Goal: Information Seeking & Learning: Compare options

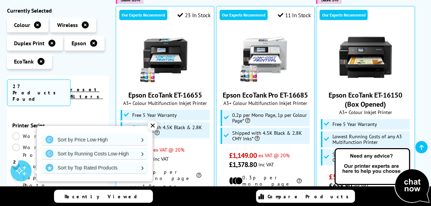
scroll to position [149, 0]
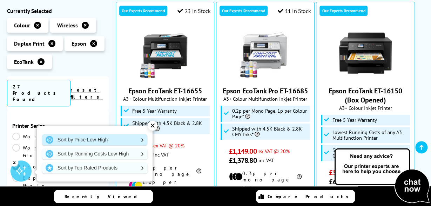
click at [82, 138] on link "Sort by Price Low-High" at bounding box center [94, 139] width 105 height 11
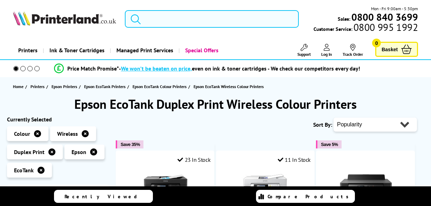
scroll to position [148, 0]
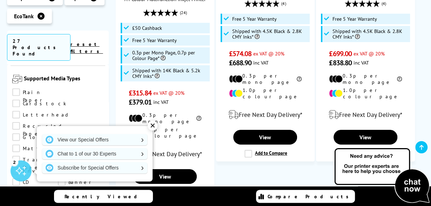
scroll to position [197, 0]
